Goal: Task Accomplishment & Management: Complete application form

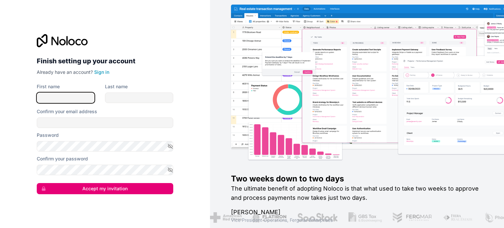
click at [81, 97] on input "First name" at bounding box center [66, 98] width 58 height 11
type input "[PERSON_NAME]"
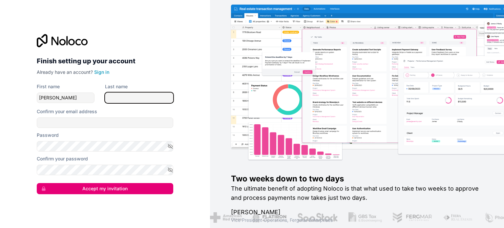
type input "Mahgoub"
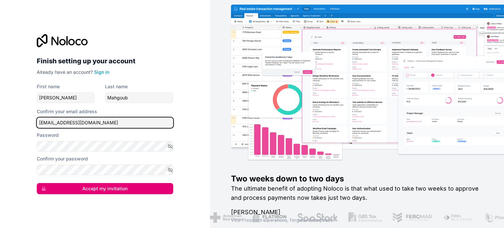
click at [98, 120] on input "[EMAIL_ADDRESS][DOMAIN_NAME]" at bounding box center [105, 122] width 137 height 11
click at [103, 121] on input "[PERSON_NAME][EMAIL_ADDRESS][DOMAIN_NAME]" at bounding box center [105, 122] width 137 height 11
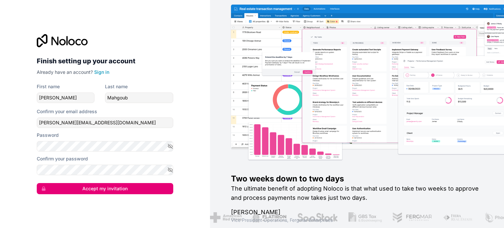
click at [54, 159] on label "Confirm your password" at bounding box center [62, 159] width 51 height 7
click at [54, 163] on div "Confirm your password" at bounding box center [105, 166] width 137 height 20
click at [169, 174] on button "button" at bounding box center [170, 170] width 6 height 11
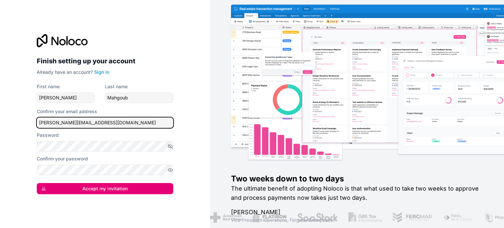
click at [51, 124] on input "[PERSON_NAME][EMAIL_ADDRESS][DOMAIN_NAME]" at bounding box center [105, 122] width 137 height 11
type input "[EMAIL_ADDRESS][DOMAIN_NAME]"
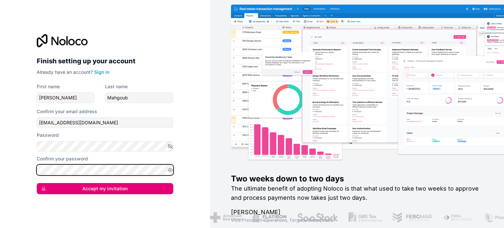
click at [37, 183] on button "Accept my invitation" at bounding box center [105, 188] width 137 height 11
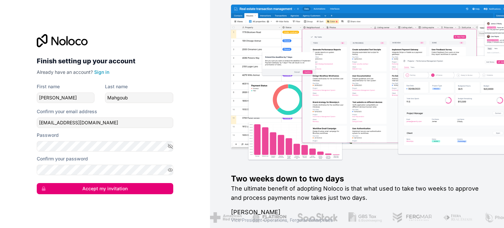
click at [89, 194] on div "Finish setting up your account Already have an account? Sign in First name [PER…" at bounding box center [105, 114] width 147 height 181
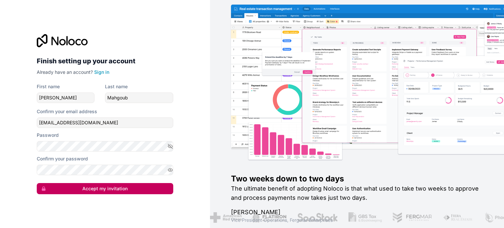
click at [92, 191] on button "Accept my invitation" at bounding box center [105, 188] width 137 height 11
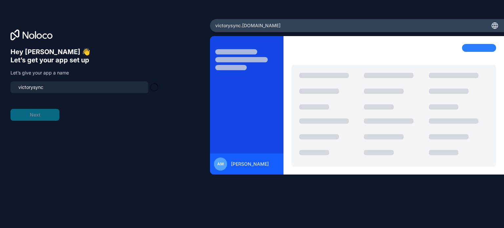
type input "victorysync-app"
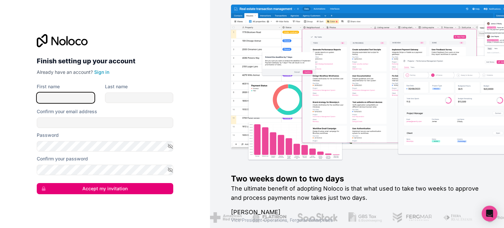
click at [58, 98] on input "First name" at bounding box center [66, 98] width 58 height 11
type input "[PERSON_NAME]"
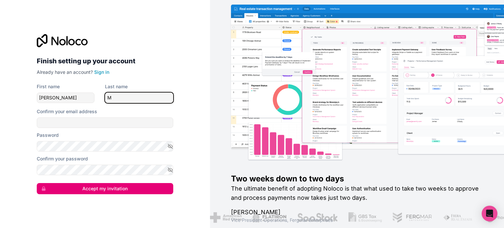
type input "M"
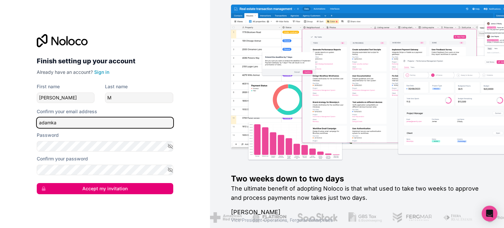
type input "[EMAIL_ADDRESS][DOMAIN_NAME]"
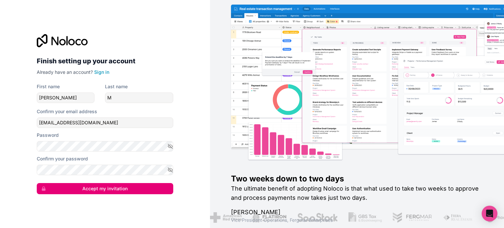
click at [160, 186] on button "Accept my invitation" at bounding box center [105, 188] width 137 height 11
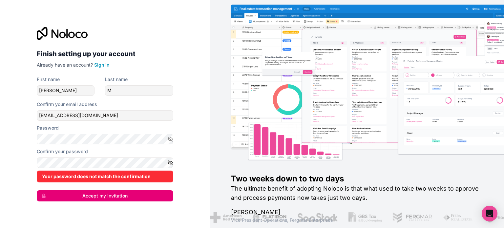
click at [173, 162] on icon "button" at bounding box center [170, 163] width 6 height 6
click at [171, 138] on icon "button" at bounding box center [170, 139] width 6 height 6
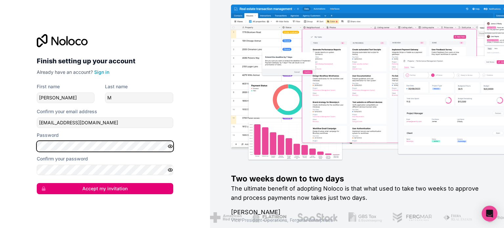
click at [37, 183] on button "Accept my invitation" at bounding box center [105, 188] width 137 height 11
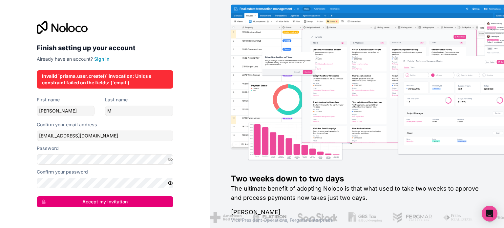
click at [191, 106] on div "Finish setting up your account Already have an account? Sign in Invalid `prisma…" at bounding box center [105, 114] width 210 height 228
click at [140, 206] on button "Accept my invitation" at bounding box center [105, 201] width 137 height 11
click at [141, 202] on button "Accept my invitation" at bounding box center [105, 201] width 137 height 11
click at [141, 201] on button "Accept my invitation" at bounding box center [105, 201] width 137 height 11
click at [117, 137] on input "adamkamelmahgoub@gmail.com" at bounding box center [105, 136] width 137 height 11
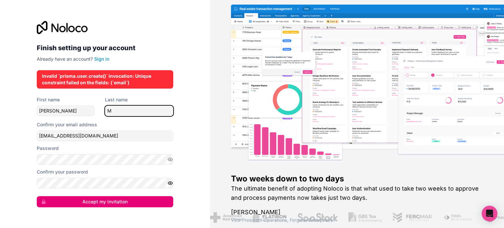
click at [137, 114] on input "M" at bounding box center [139, 111] width 68 height 11
type input "Mahgoub"
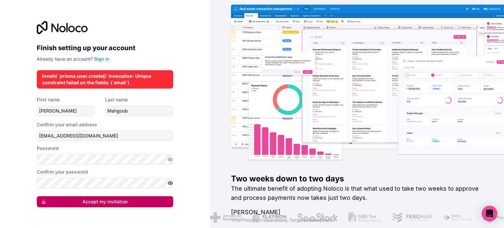
click at [148, 204] on button "Accept my invitation" at bounding box center [105, 201] width 137 height 11
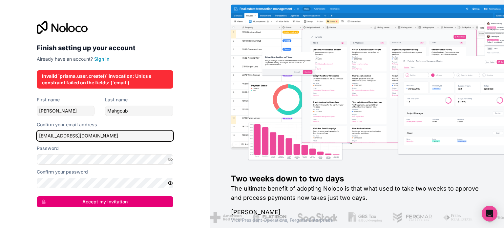
click at [116, 138] on input "adamkamelmahgoub@gmail.com" at bounding box center [105, 136] width 137 height 11
type input "adamkamelmahgoub@gmail.com"
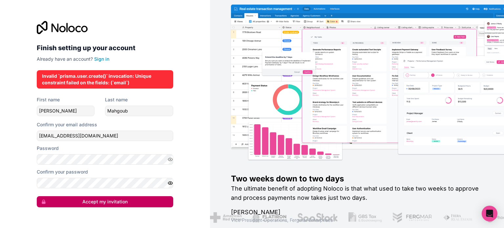
click at [124, 196] on button "Accept my invitation" at bounding box center [105, 201] width 137 height 11
click at [127, 201] on button "Accept my invitation" at bounding box center [105, 201] width 137 height 11
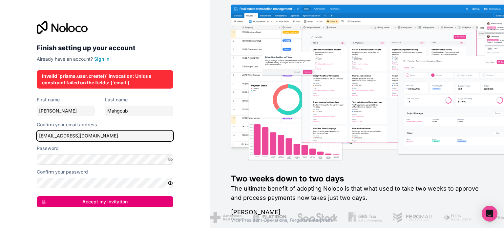
click at [131, 134] on input "adamkamelmahgoub@gmail.com" at bounding box center [105, 136] width 137 height 11
type input "d"
type input "adammahgoub24@gmail.com"
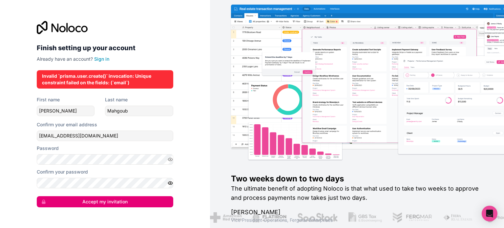
click at [91, 192] on form "First name Adam Last name Mahgoub Confirm your email address adammahgoub24@gmai…" at bounding box center [105, 151] width 137 height 111
click at [96, 202] on button "Accept my invitation" at bounding box center [105, 201] width 137 height 11
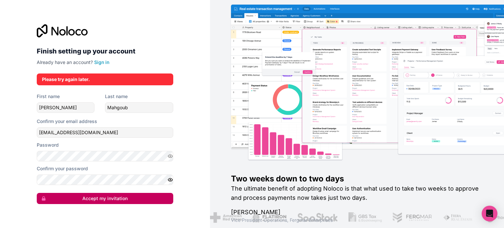
click at [96, 202] on button "Accept my invitation" at bounding box center [105, 198] width 137 height 11
click at [82, 197] on button "Accept my invitation" at bounding box center [105, 198] width 137 height 11
